Goal: Transaction & Acquisition: Obtain resource

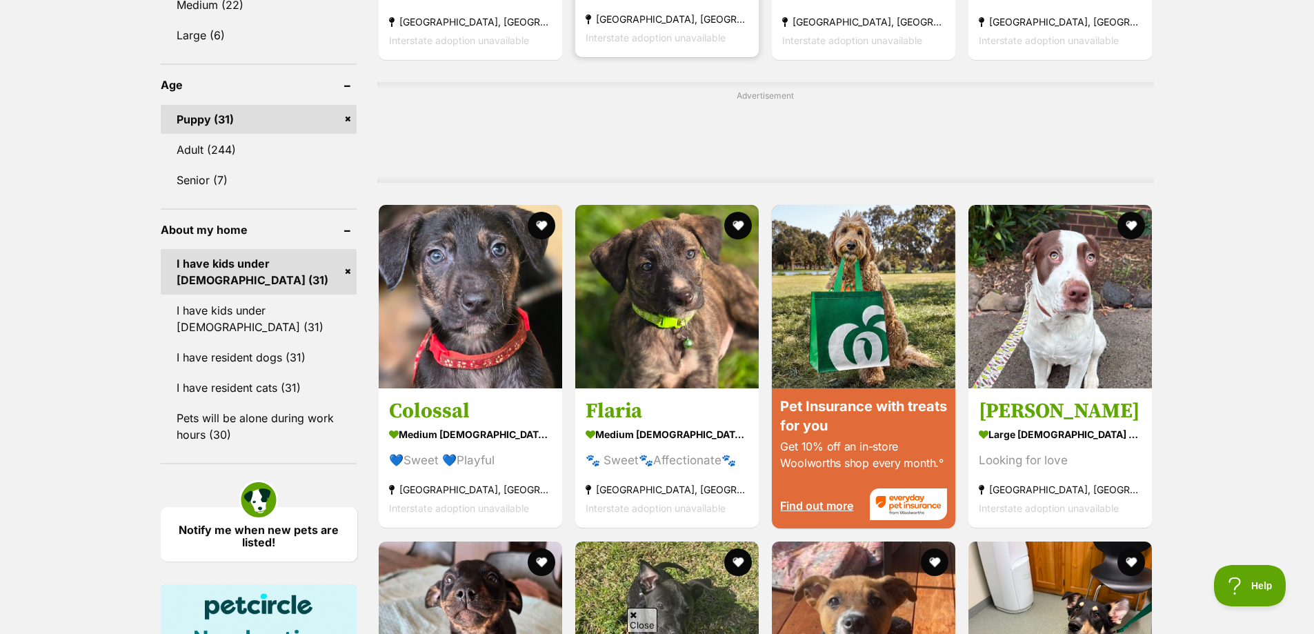
scroll to position [828, 0]
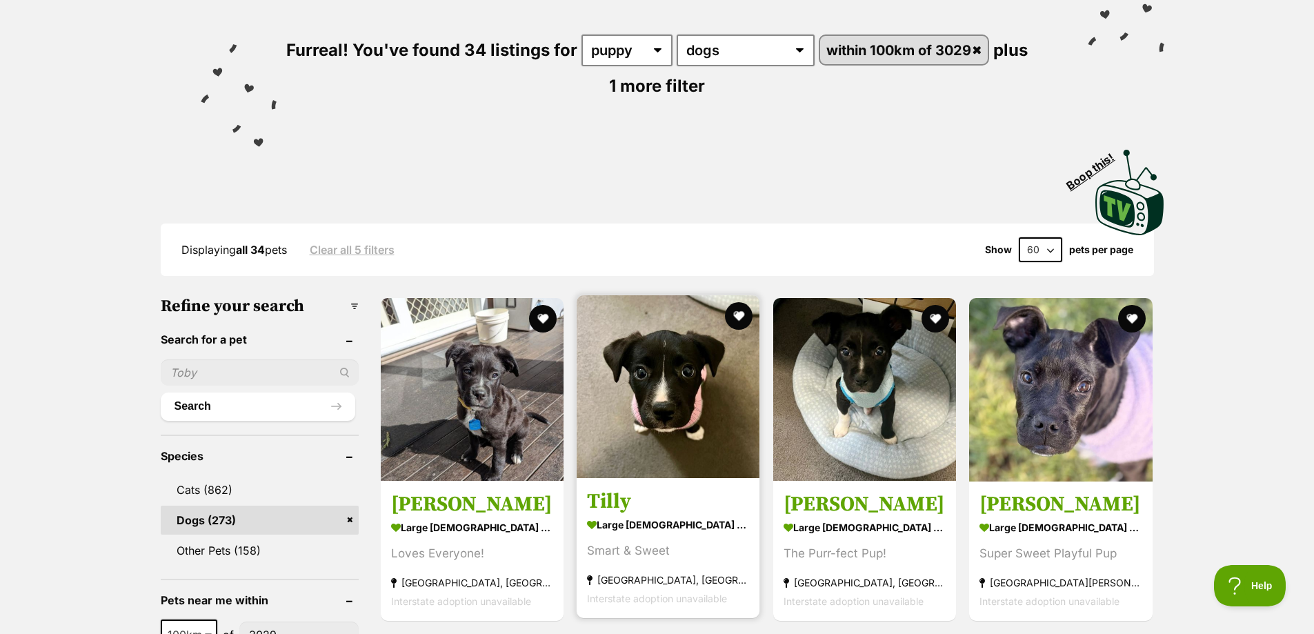
scroll to position [345, 0]
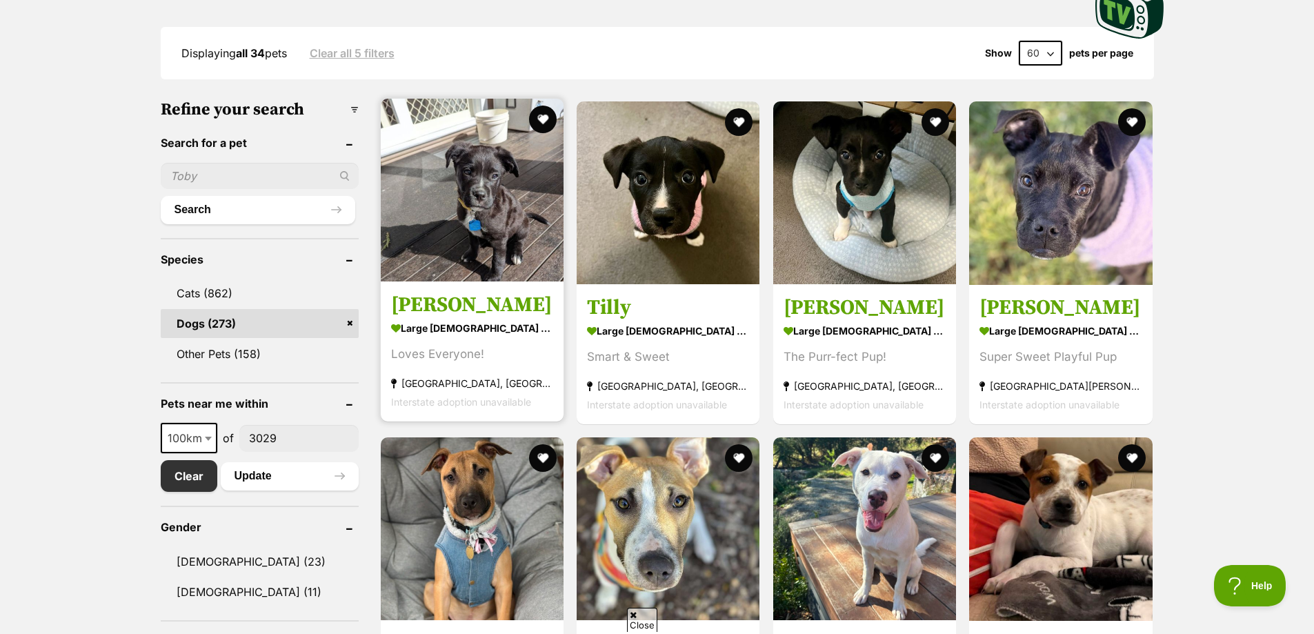
click at [508, 323] on strong "large [DEMOGRAPHIC_DATA] Dog" at bounding box center [472, 328] width 162 height 20
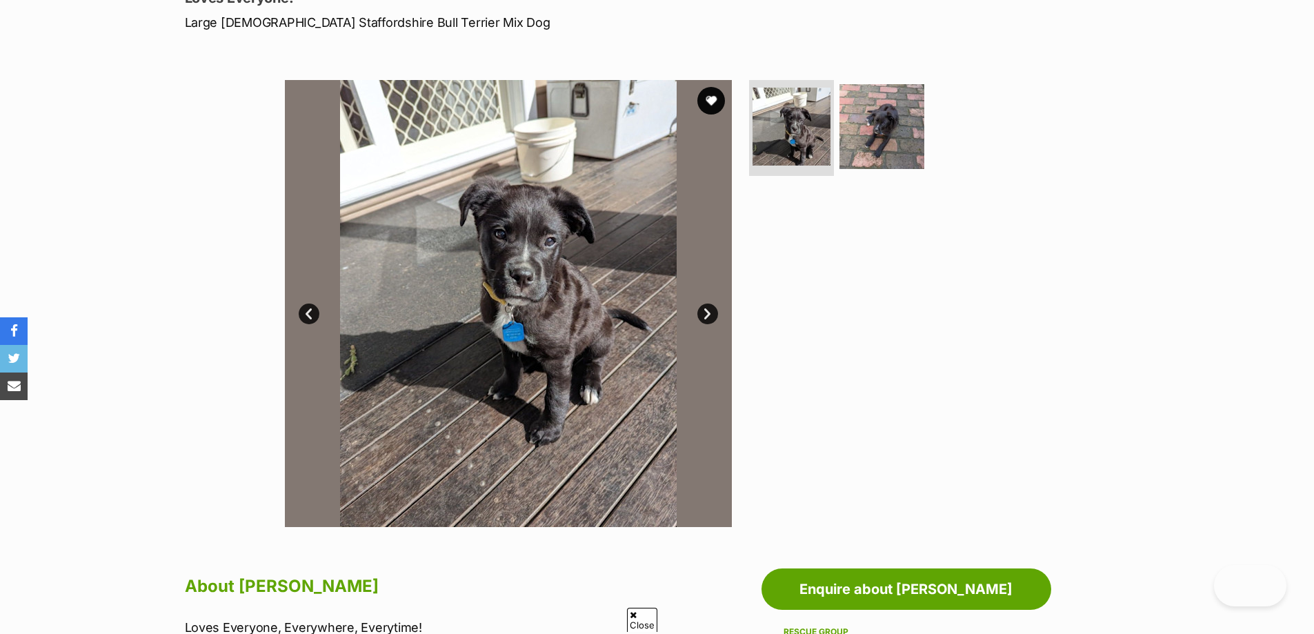
click at [695, 312] on img at bounding box center [508, 303] width 447 height 447
click at [706, 312] on link "Next" at bounding box center [707, 314] width 21 height 21
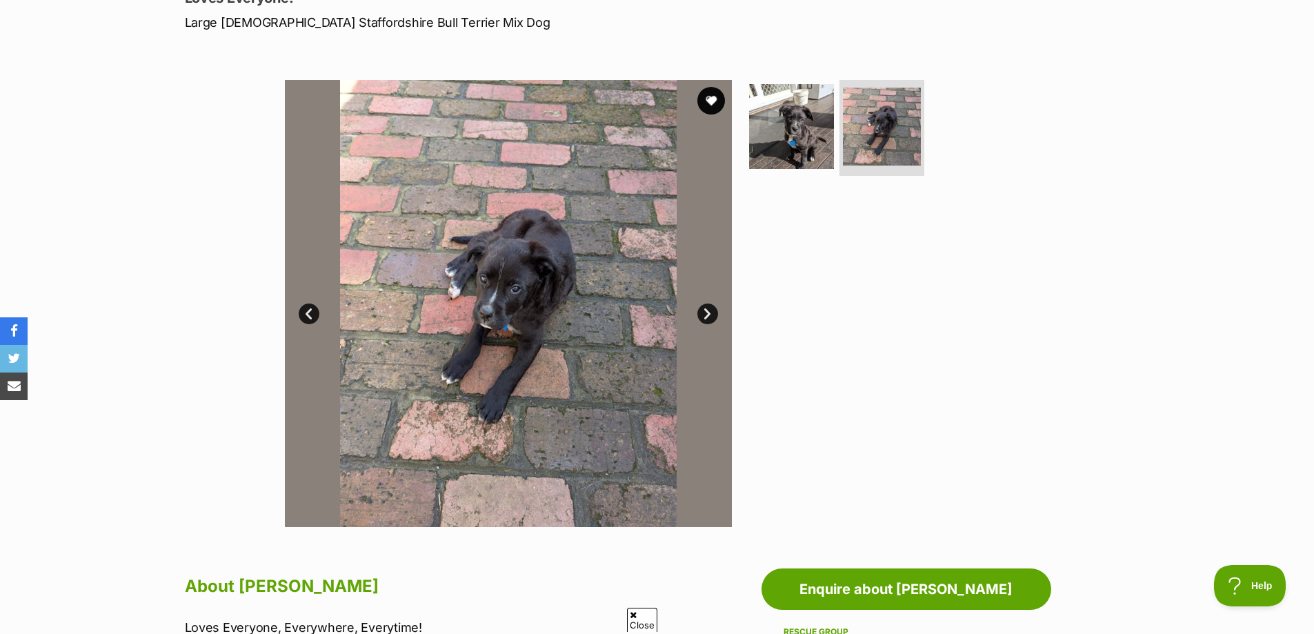
click at [706, 312] on link "Next" at bounding box center [707, 314] width 21 height 21
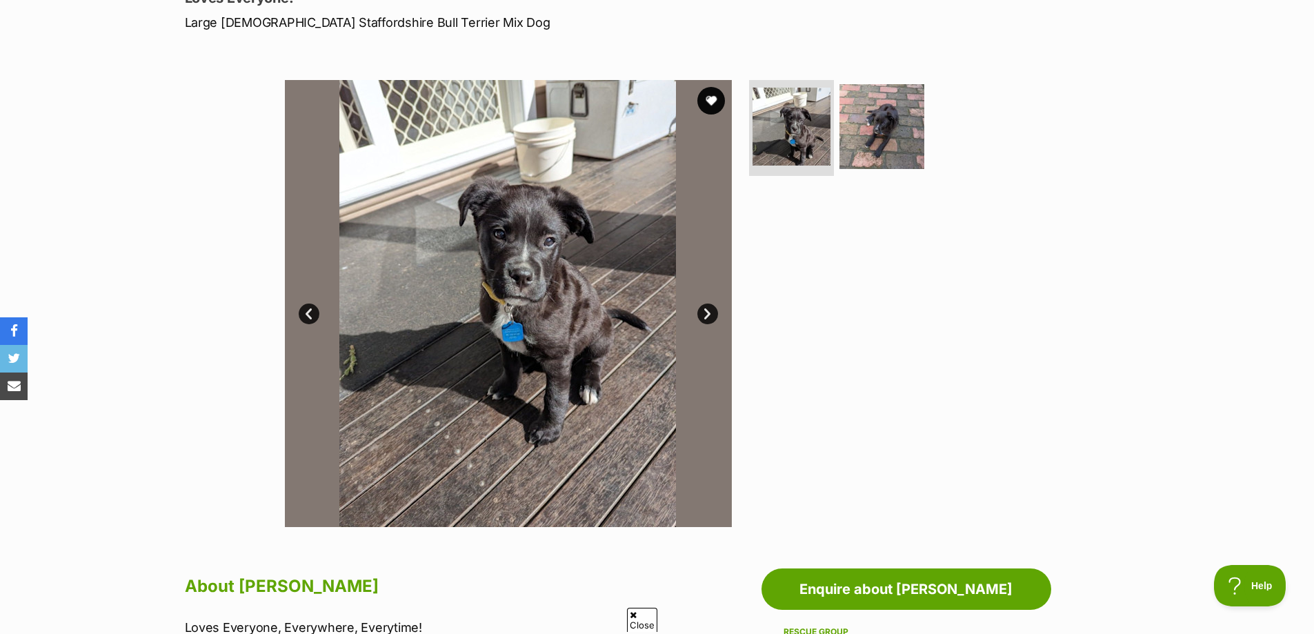
click at [932, 341] on div at bounding box center [887, 303] width 283 height 447
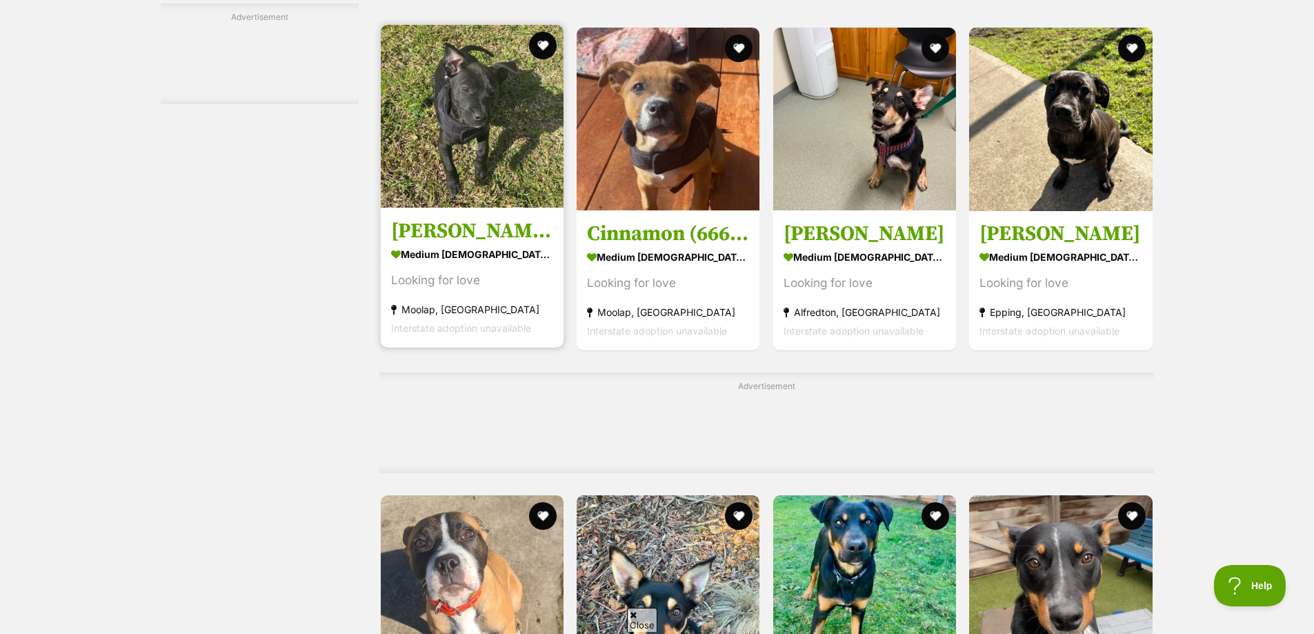
scroll to position [2070, 0]
